Goal: Navigation & Orientation: Find specific page/section

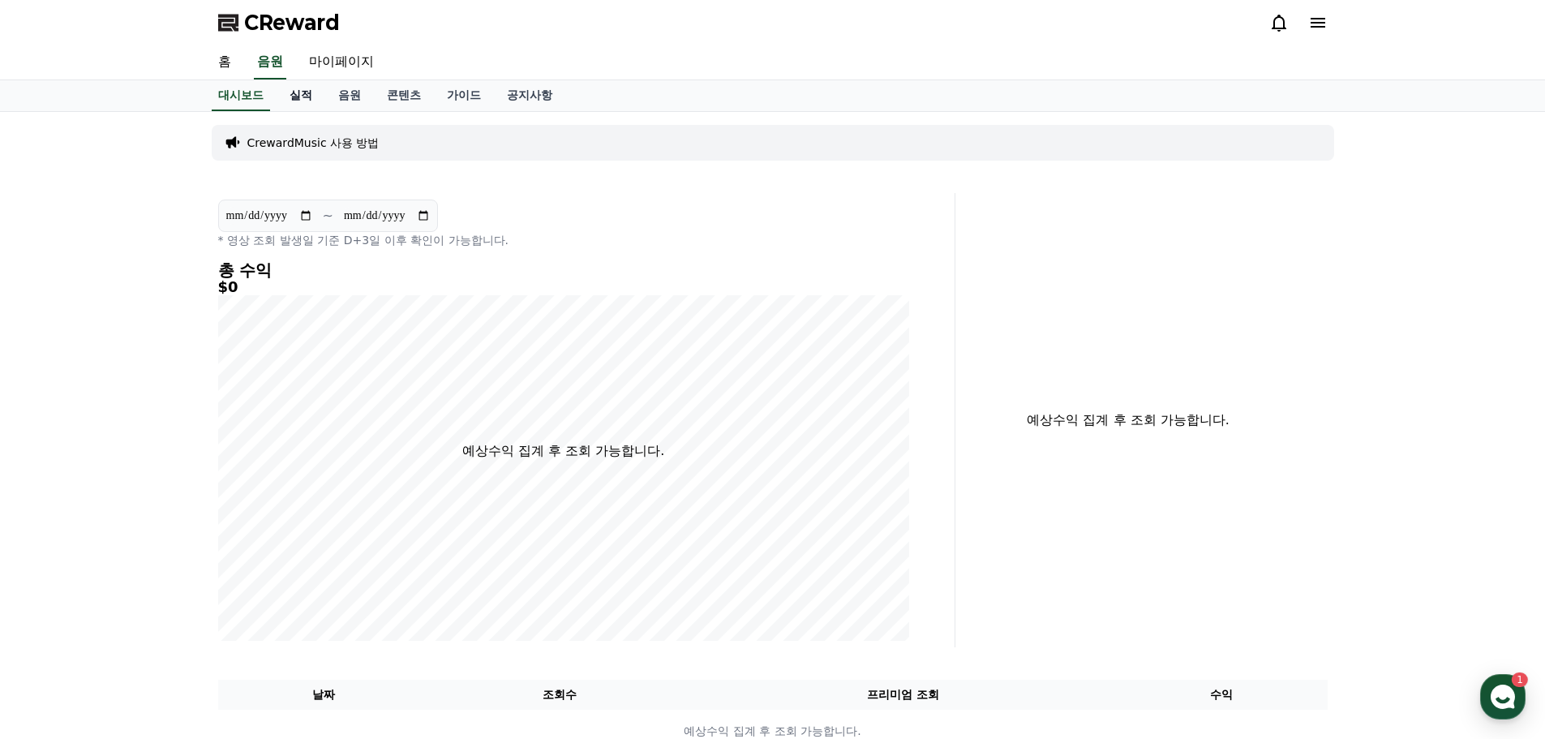
click at [307, 98] on link "실적" at bounding box center [301, 95] width 49 height 31
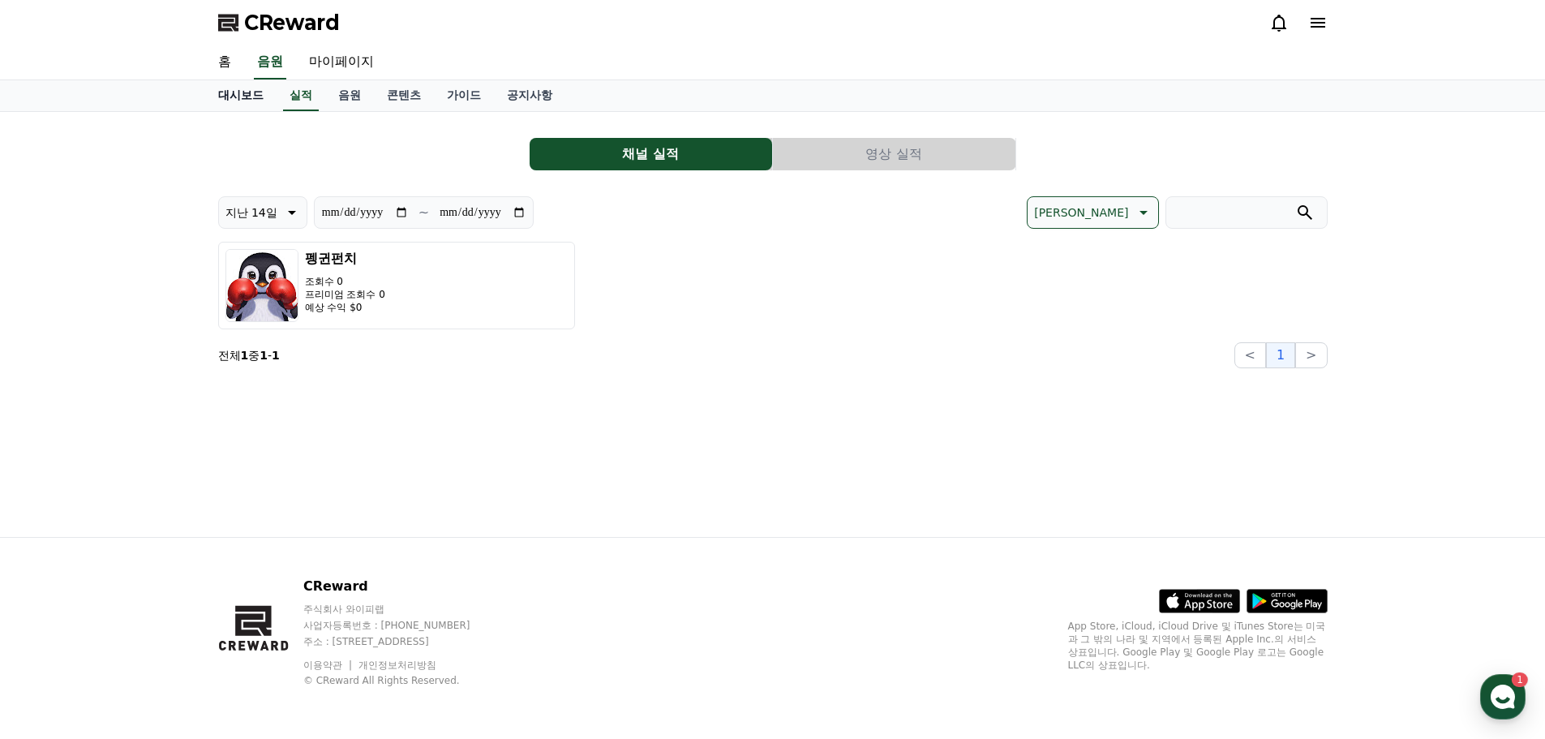
click at [239, 101] on link "대시보드" at bounding box center [240, 95] width 71 height 31
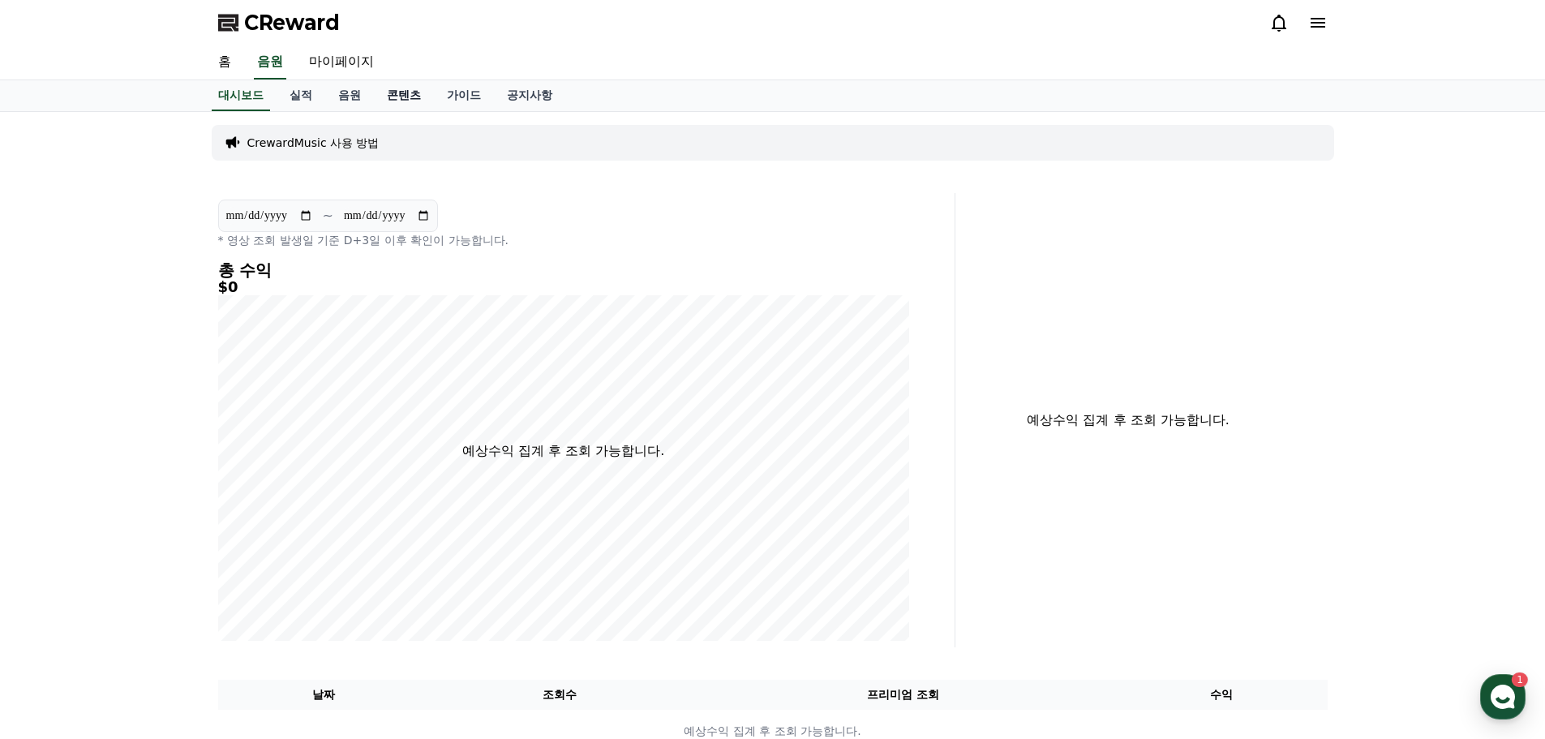
click at [399, 103] on link "콘텐츠" at bounding box center [404, 95] width 60 height 31
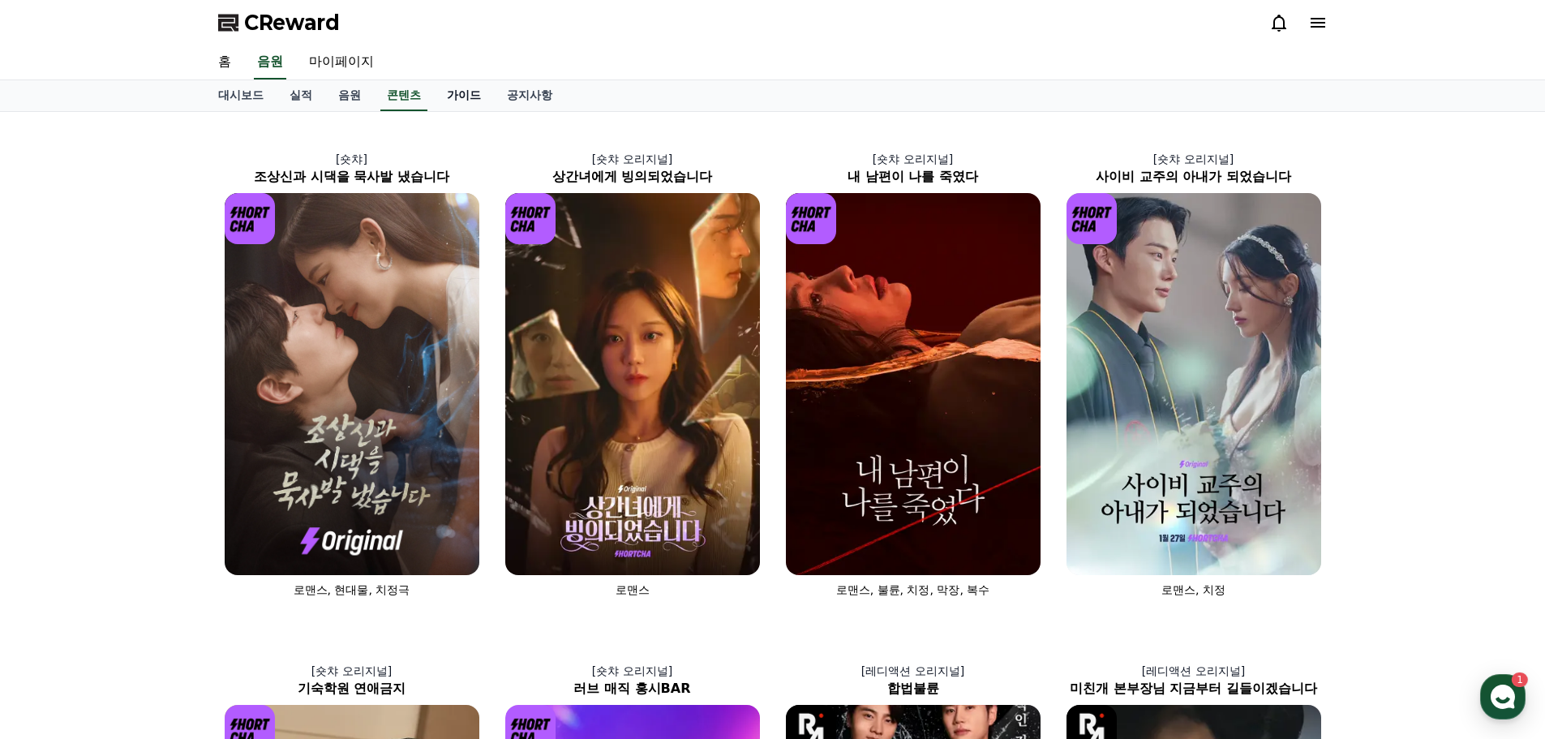
click at [461, 94] on link "가이드" at bounding box center [464, 95] width 60 height 31
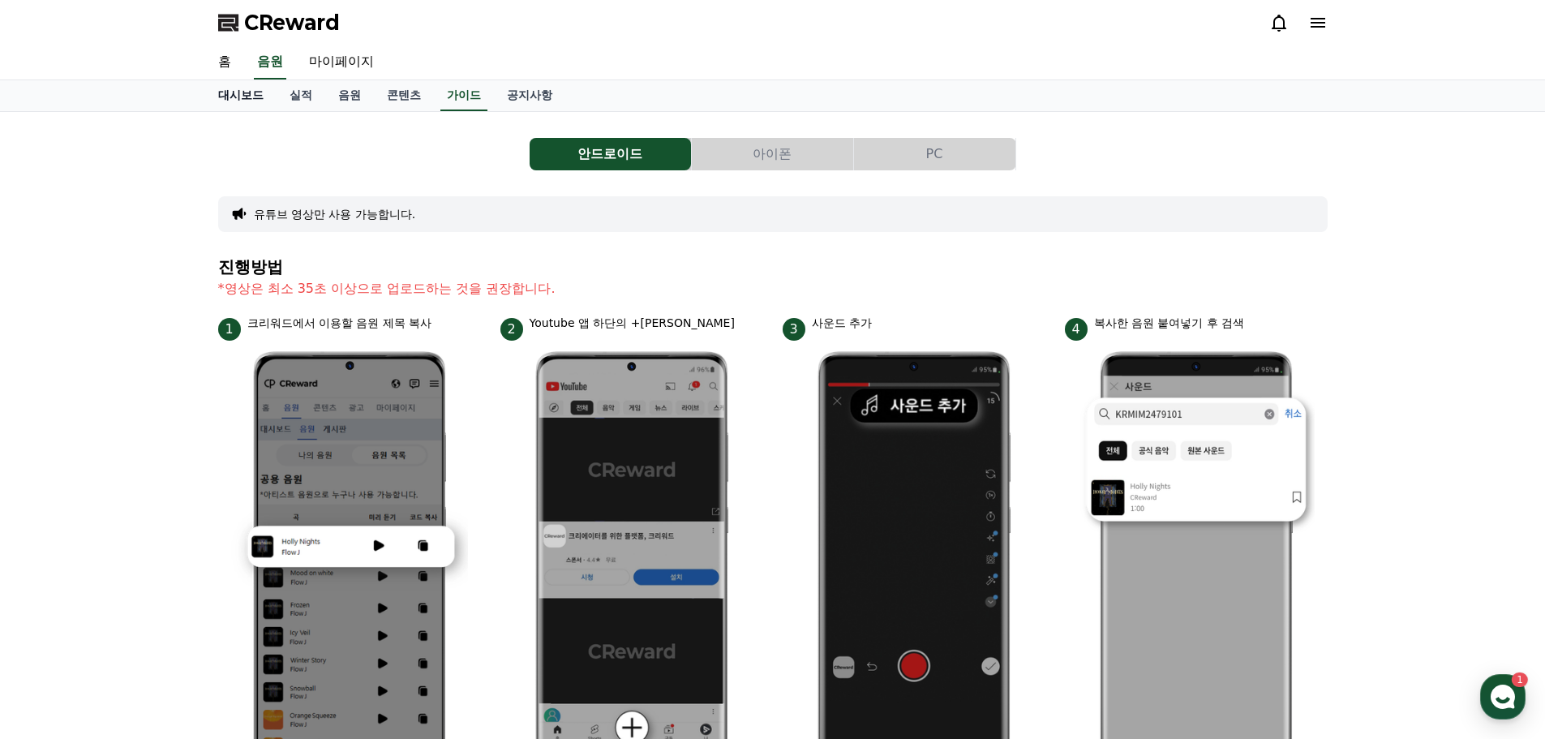
click at [235, 98] on link "대시보드" at bounding box center [240, 95] width 71 height 31
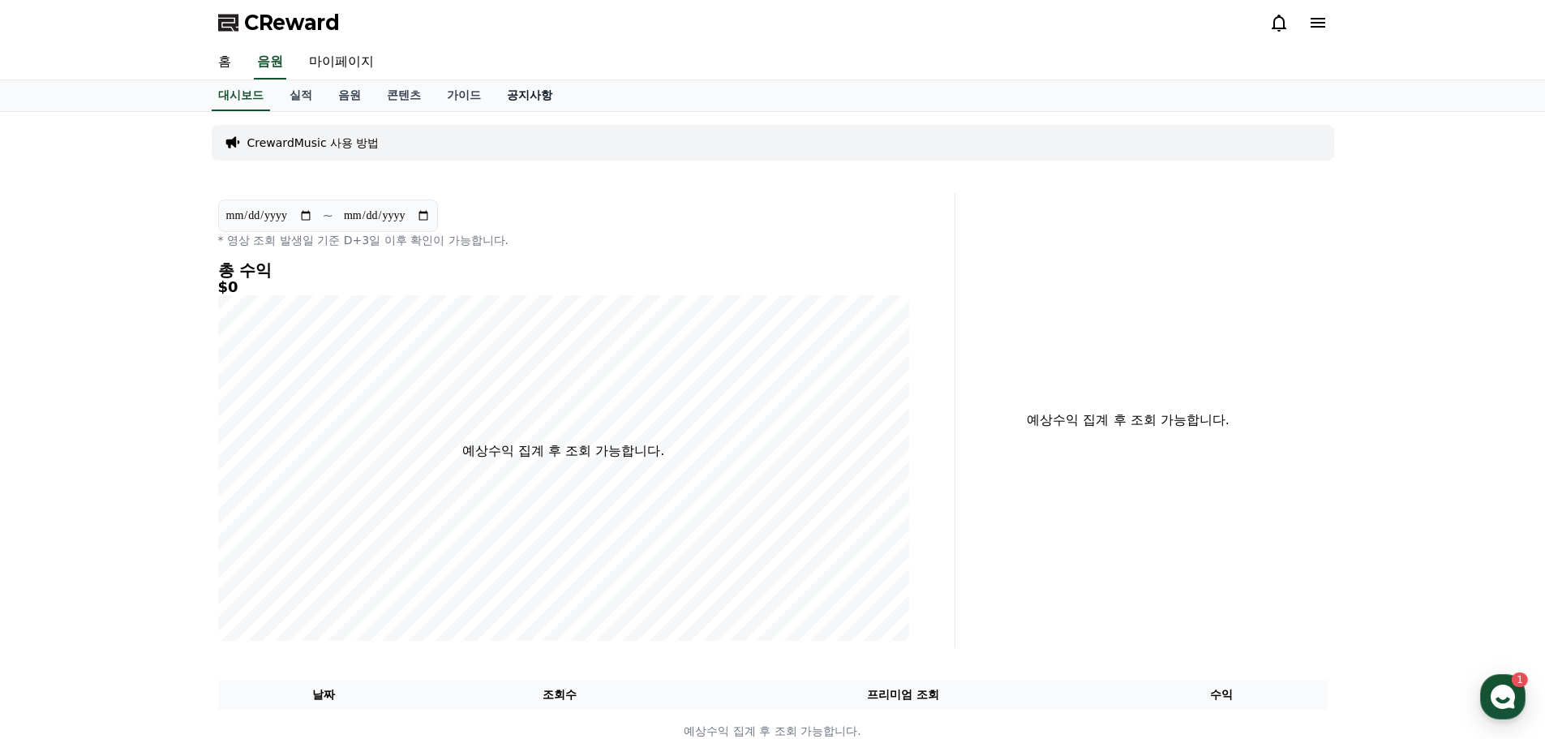
click at [530, 97] on link "공지사항" at bounding box center [529, 95] width 71 height 31
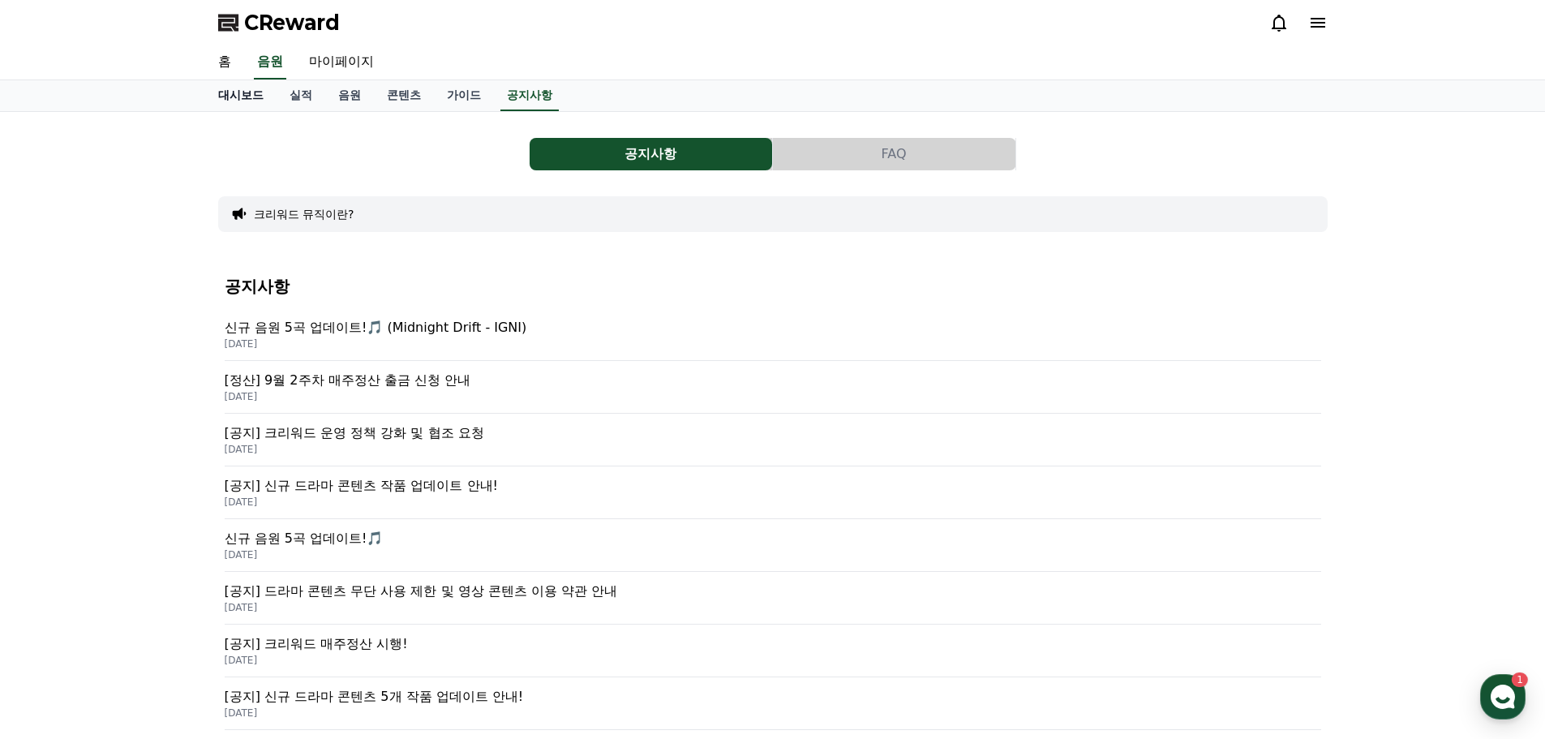
click at [242, 107] on link "대시보드" at bounding box center [240, 95] width 71 height 31
